Goal: Task Accomplishment & Management: Manage account settings

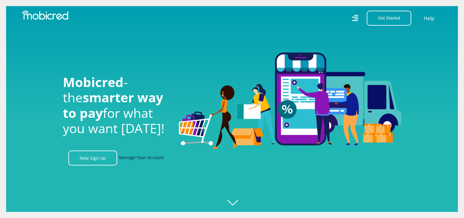
click at [148, 157] on link "Manage Your Account" at bounding box center [141, 157] width 45 height 15
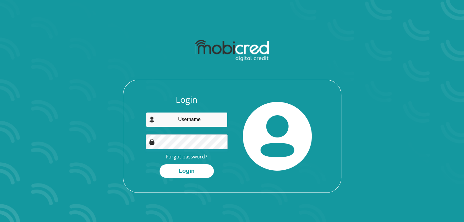
type input "[EMAIL_ADDRESS][DOMAIN_NAME]"
click at [205, 137] on div "Login [EMAIL_ADDRESS][DOMAIN_NAME] Forgot password? Login" at bounding box center [186, 137] width 91 height 84
click at [159, 165] on button "Login" at bounding box center [186, 172] width 54 height 14
